Goal: Task Accomplishment & Management: Manage account settings

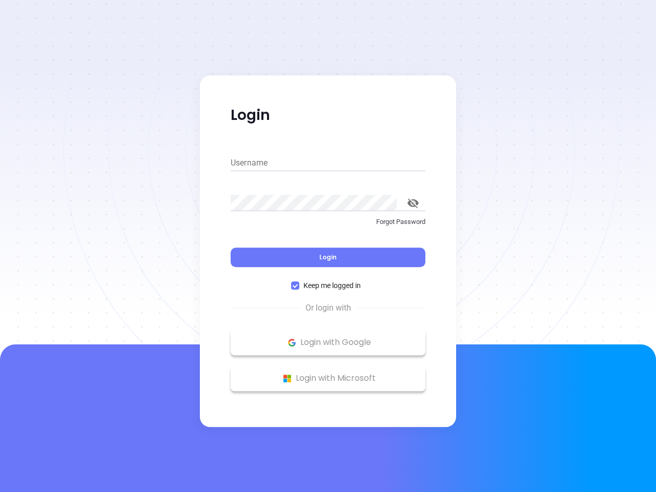
click at [328, 246] on div "Login" at bounding box center [327, 251] width 195 height 32
click at [328, 163] on input "Username" at bounding box center [327, 163] width 195 height 16
click at [413, 203] on icon "toggle password visibility" at bounding box center [412, 203] width 11 height 10
click at [328, 257] on span "Login" at bounding box center [327, 256] width 17 height 9
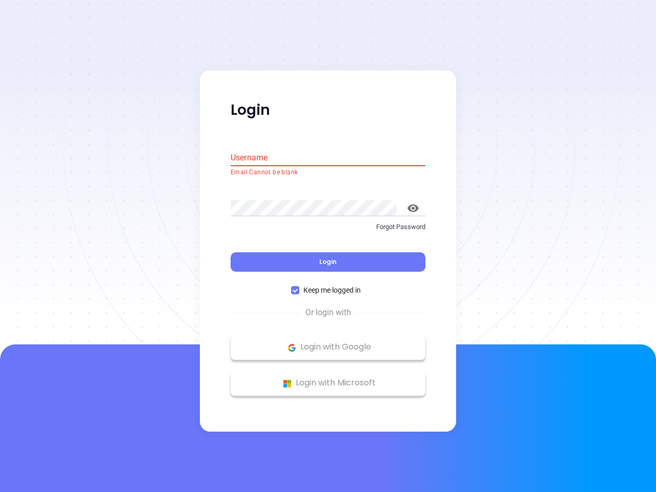
click at [328, 285] on span "Keep me logged in" at bounding box center [332, 290] width 66 height 11
click at [299, 286] on input "Keep me logged in" at bounding box center [295, 290] width 8 height 8
checkbox input "false"
click at [328, 342] on p "Login with Google" at bounding box center [328, 347] width 184 height 15
click at [328, 378] on p "Login with Microsoft" at bounding box center [328, 382] width 184 height 15
